Goal: Transaction & Acquisition: Purchase product/service

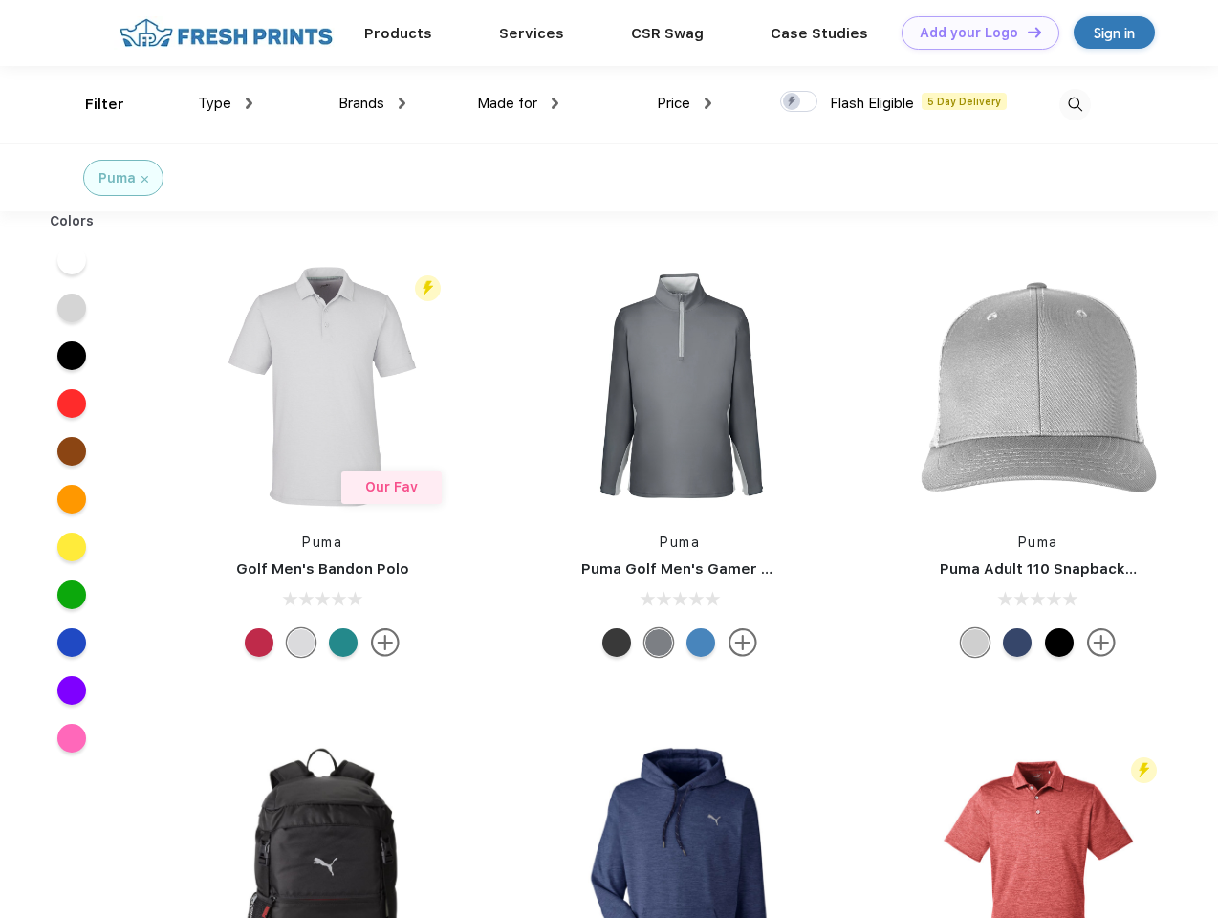
click at [973, 32] on link "Add your Logo Design Tool" at bounding box center [980, 32] width 158 height 33
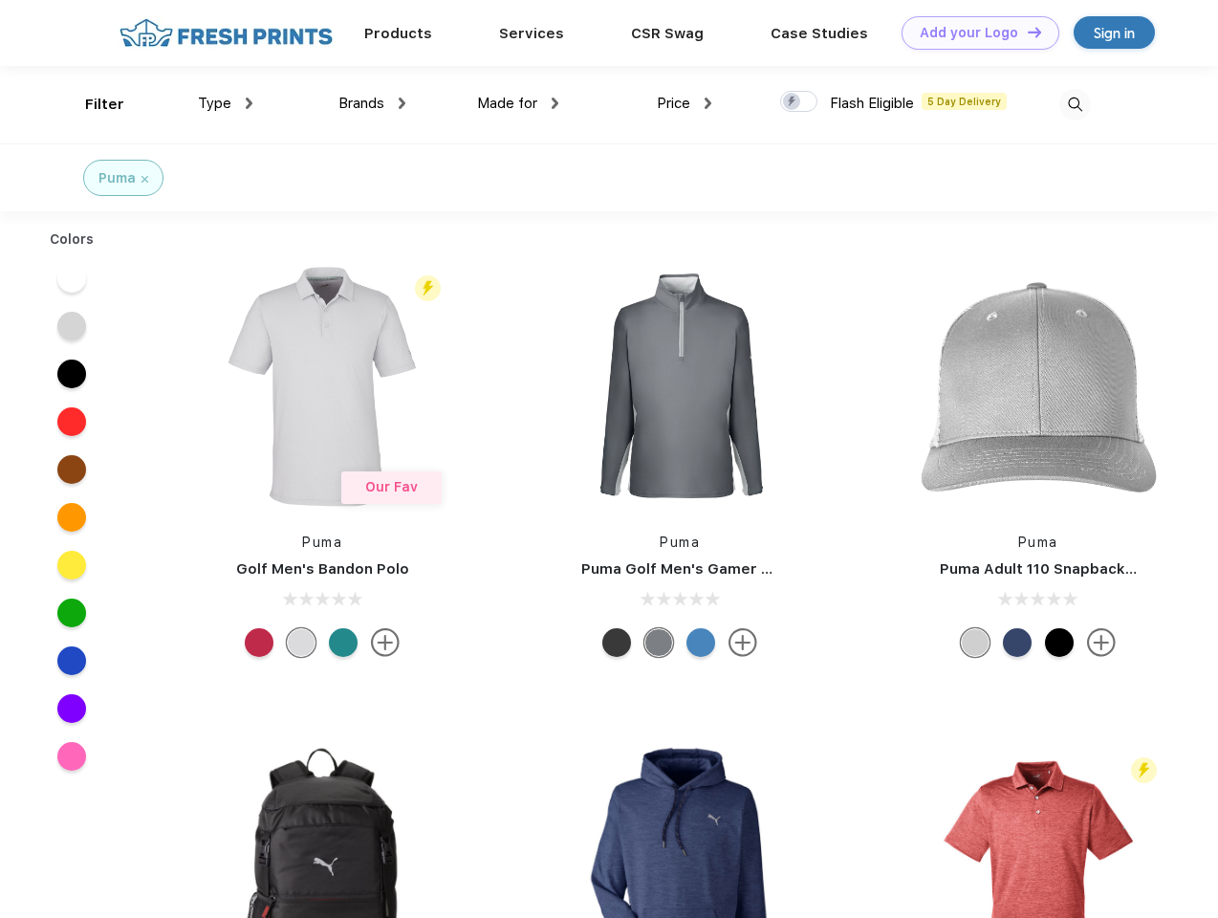
click at [0, 0] on div "Design Tool" at bounding box center [0, 0] width 0 height 0
click at [1026, 32] on link "Add your Logo Design Tool" at bounding box center [980, 32] width 158 height 33
click at [92, 104] on div "Filter" at bounding box center [104, 105] width 39 height 22
click at [226, 103] on span "Type" at bounding box center [214, 103] width 33 height 17
click at [372, 103] on span "Brands" at bounding box center [361, 103] width 46 height 17
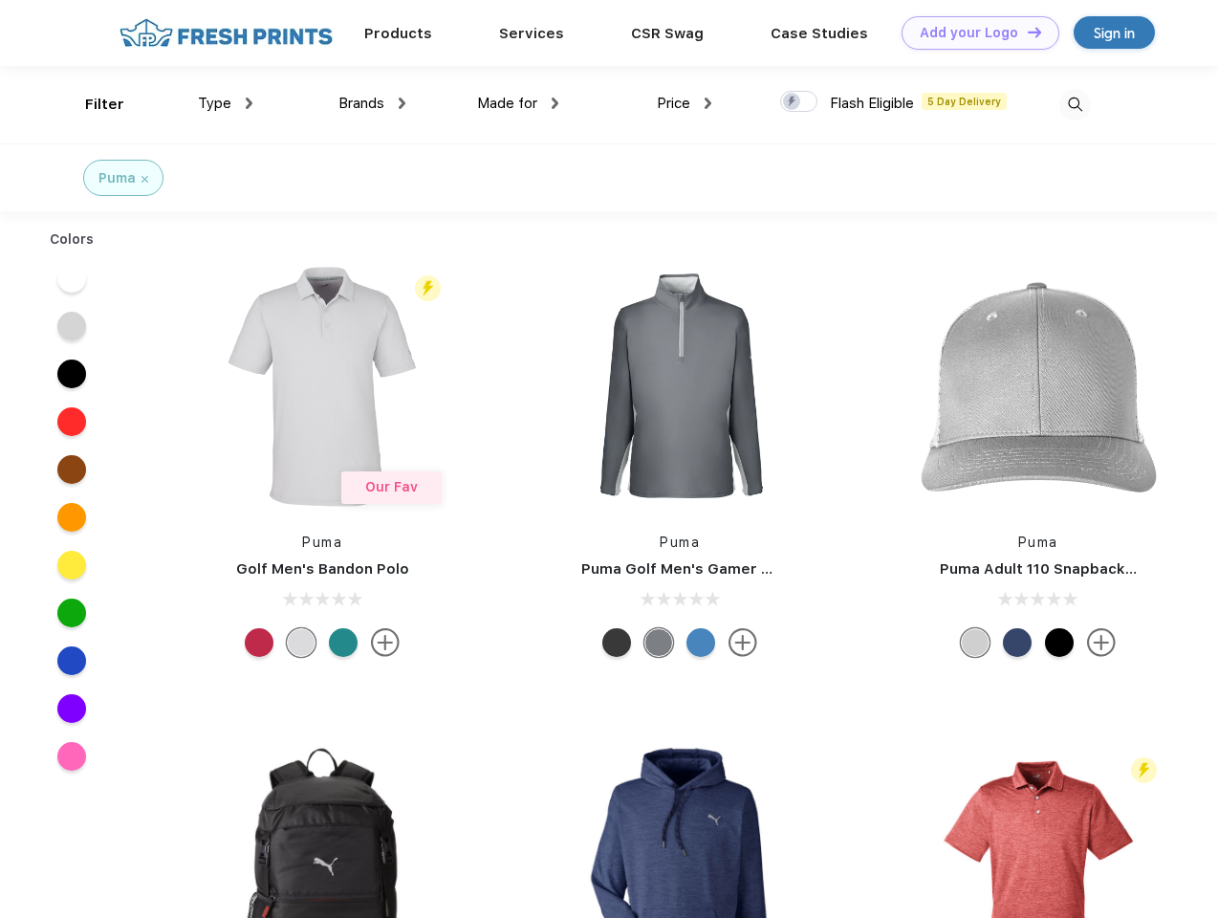
click at [518, 103] on span "Made for" at bounding box center [507, 103] width 60 height 17
click at [684, 103] on span "Price" at bounding box center [673, 103] width 33 height 17
click at [799, 102] on div at bounding box center [798, 101] width 37 height 21
click at [792, 102] on input "checkbox" at bounding box center [786, 96] width 12 height 12
click at [1074, 104] on img at bounding box center [1075, 105] width 32 height 32
